Goal: Task Accomplishment & Management: Manage account settings

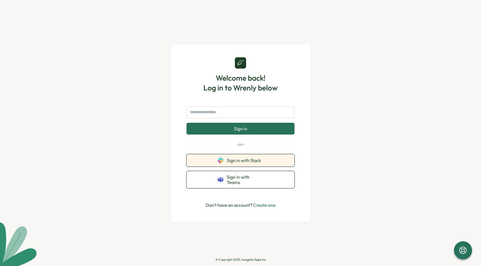
click at [234, 159] on button "Sign in with Slack" at bounding box center [240, 160] width 108 height 12
click at [214, 118] on input "text" at bounding box center [240, 113] width 108 height 12
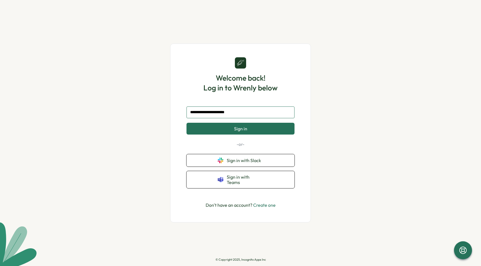
type input "**********"
click at [186, 123] on button "Sign in" at bounding box center [240, 129] width 108 height 12
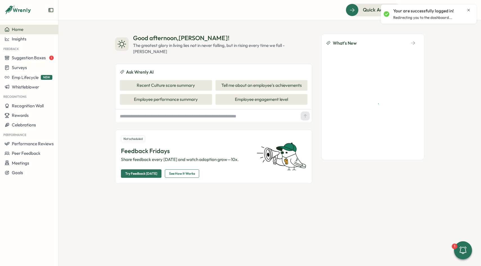
click at [468, 9] on icon "Close notification" at bounding box center [468, 10] width 3 height 3
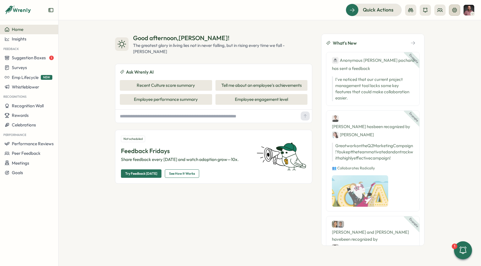
click at [449, 12] on button at bounding box center [454, 9] width 11 height 11
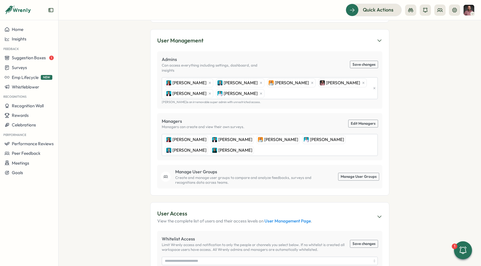
scroll to position [87, 0]
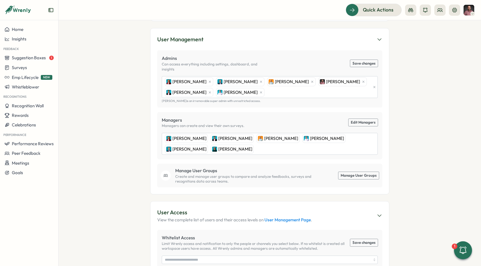
click at [357, 172] on link "Manage User Groups" at bounding box center [358, 175] width 40 height 7
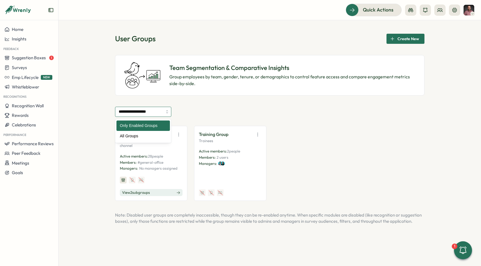
click at [155, 111] on input "**********" at bounding box center [143, 112] width 56 height 10
click at [194, 107] on div "**********" at bounding box center [269, 112] width 309 height 10
click at [413, 37] on span "Create New" at bounding box center [408, 39] width 22 height 10
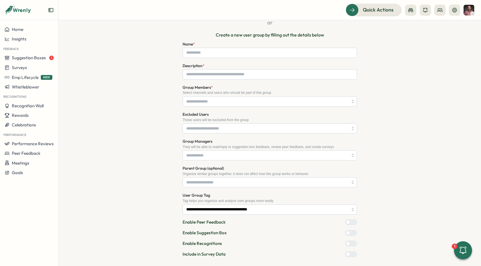
scroll to position [145, 0]
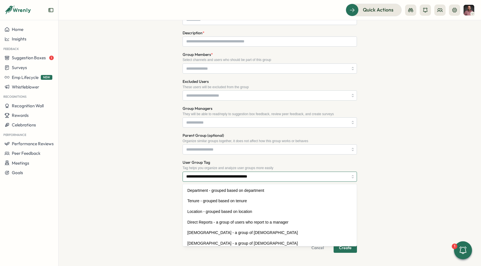
click at [286, 181] on input "**********" at bounding box center [269, 177] width 174 height 10
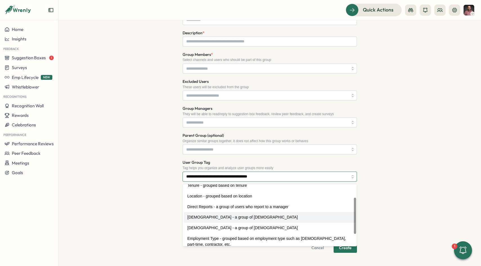
scroll to position [12, 0]
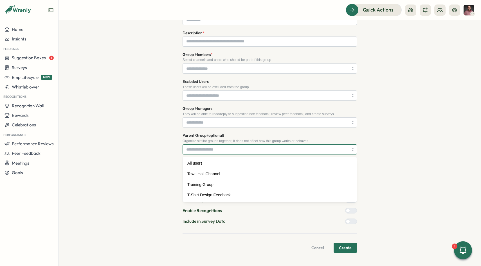
click at [271, 153] on input "Parent Group (optional)" at bounding box center [269, 149] width 174 height 10
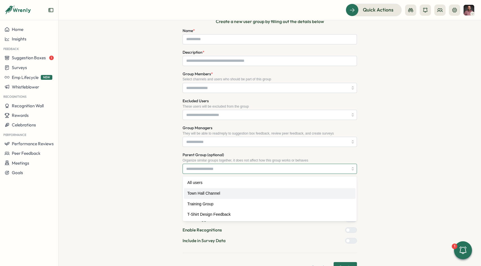
scroll to position [124, 0]
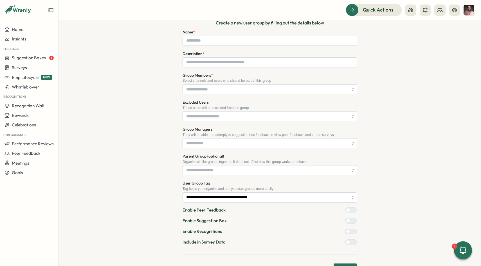
click at [168, 158] on div "**********" at bounding box center [269, 101] width 309 height 343
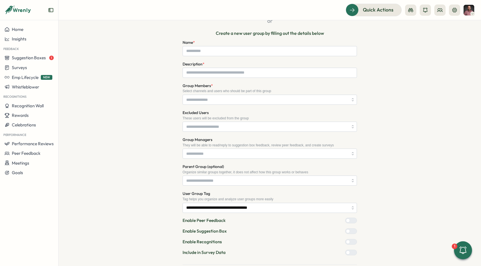
scroll to position [107, 0]
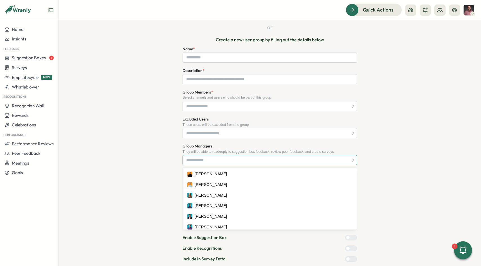
click at [188, 163] on input "Group Managers" at bounding box center [267, 160] width 162 height 10
click at [172, 160] on div "Create User Group/Department User groups help your team send suggestions, surve…" at bounding box center [269, 118] width 309 height 343
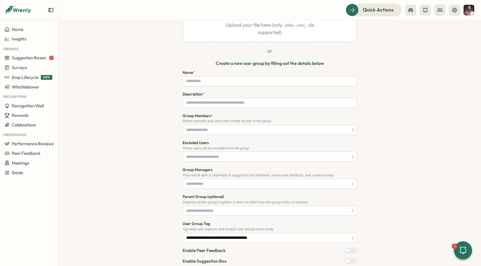
scroll to position [83, 0]
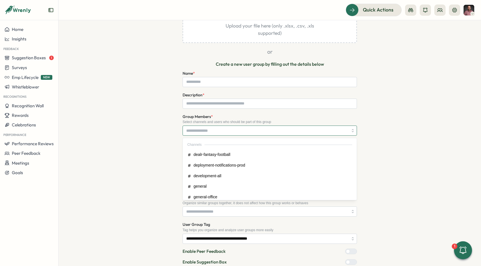
click at [214, 130] on input "Group Members *" at bounding box center [267, 131] width 162 height 10
click at [172, 131] on div "Create User Group/Department User groups help your team send suggestions, surve…" at bounding box center [269, 143] width 309 height 343
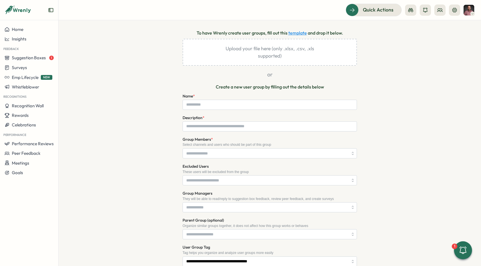
scroll to position [61, 0]
click at [221, 157] on input "Group Members *" at bounding box center [267, 153] width 162 height 10
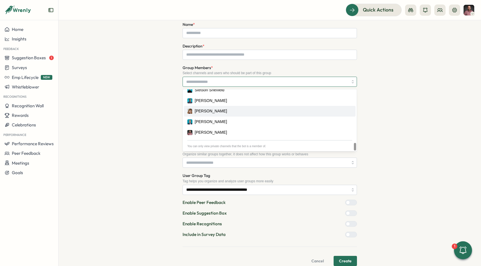
scroll to position [140, 0]
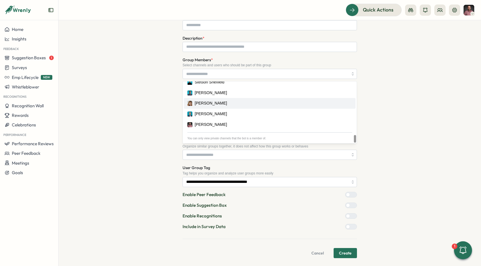
click at [165, 125] on div "Create User Group/Department User groups help your team send suggestions, surve…" at bounding box center [269, 86] width 309 height 343
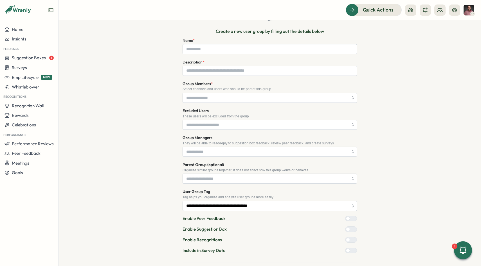
scroll to position [112, 0]
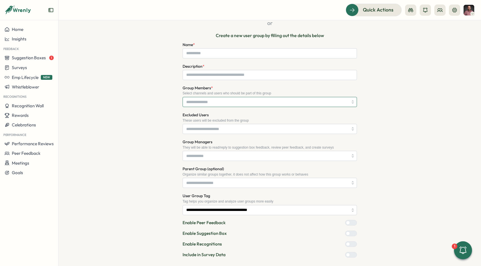
click at [216, 107] on div at bounding box center [269, 102] width 174 height 10
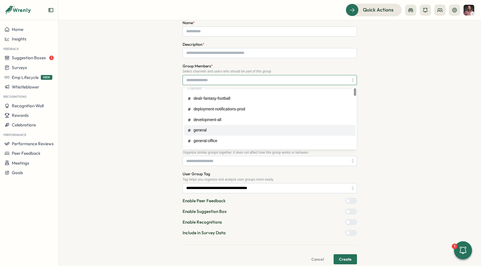
scroll to position [0, 0]
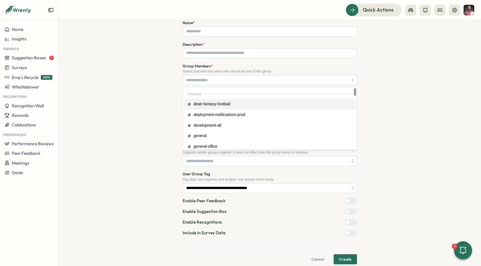
click at [152, 93] on div "Create User Group/Department User groups help your team send suggestions, surve…" at bounding box center [269, 92] width 309 height 343
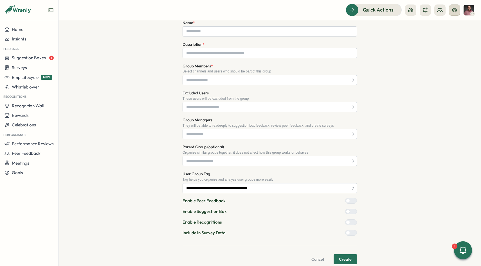
click at [452, 10] on icon at bounding box center [454, 10] width 6 height 6
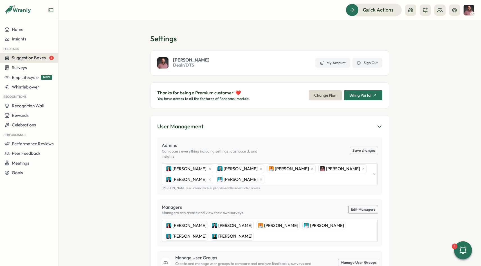
click at [32, 62] on button "Suggestion Boxes 1" at bounding box center [29, 58] width 58 height 10
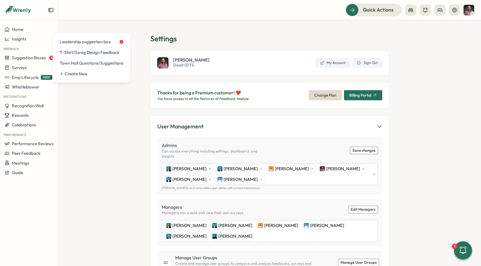
click at [101, 111] on section "Settings Zach Downing Dealr/DTS My Account Sign Out Thanks for being a Premium …" at bounding box center [269, 143] width 422 height 246
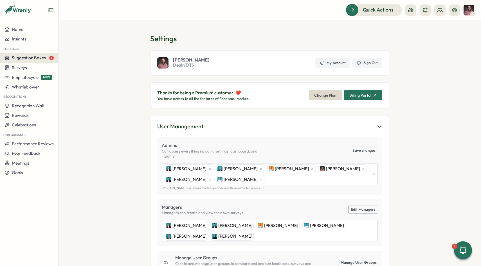
click at [41, 62] on button "Suggestion Boxes 1" at bounding box center [29, 58] width 58 height 10
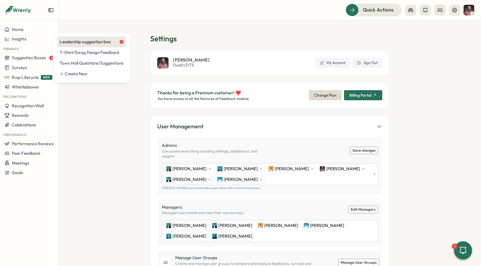
click at [103, 44] on div "Leadership suggestion box 1" at bounding box center [92, 42] width 64 height 6
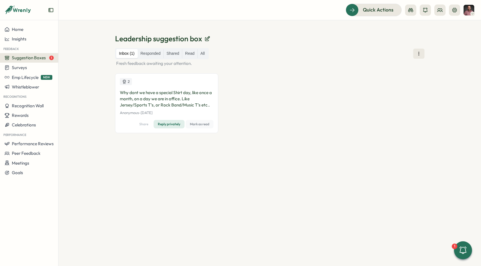
click at [31, 55] on span "Suggestion Boxes" at bounding box center [29, 57] width 34 height 5
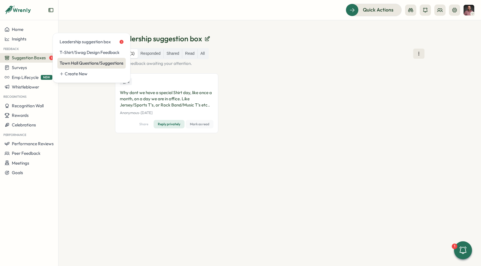
click at [68, 62] on div "Town Hall Questions/Suggestions" at bounding box center [92, 63] width 64 height 6
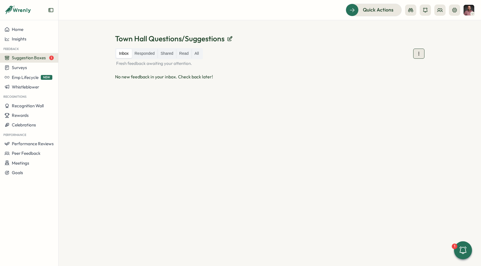
click at [420, 55] on icon at bounding box center [419, 54] width 6 height 6
click at [228, 37] on icon at bounding box center [229, 38] width 3 height 3
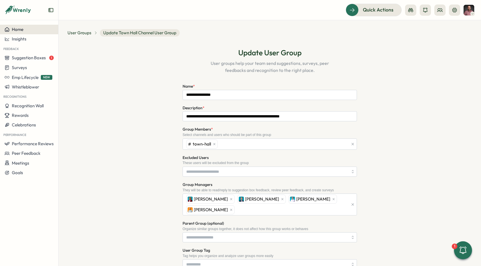
click at [40, 30] on div "Home" at bounding box center [28, 29] width 49 height 5
